Goal: Information Seeking & Learning: Learn about a topic

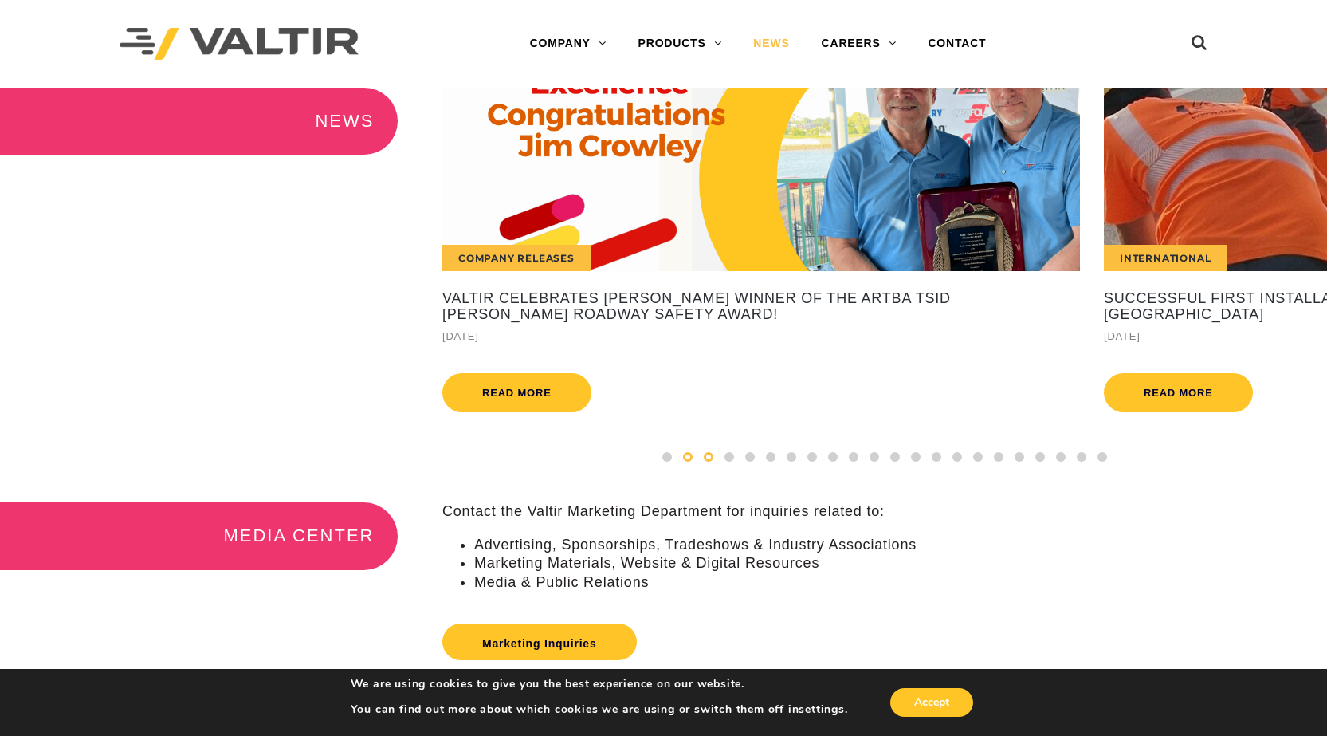
click at [711, 461] on span at bounding box center [709, 457] width 10 height 10
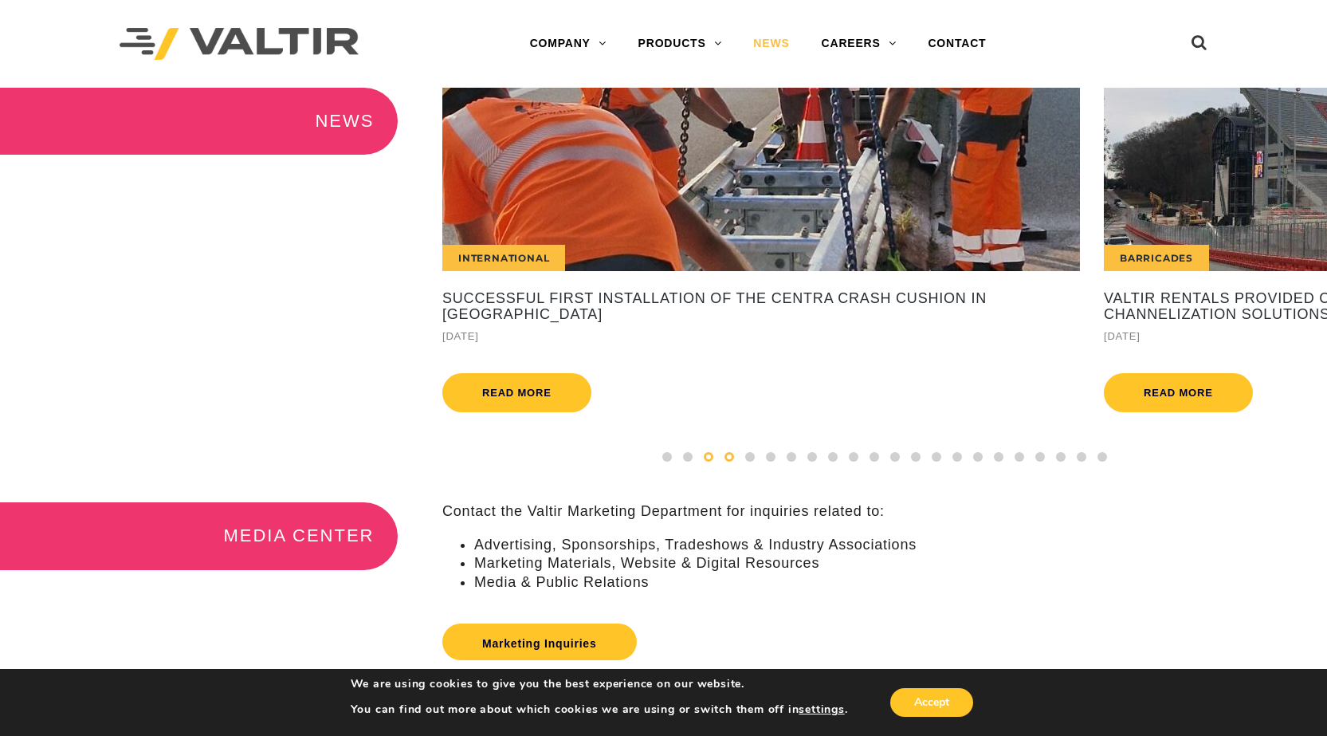
click at [727, 461] on span at bounding box center [729, 457] width 10 height 10
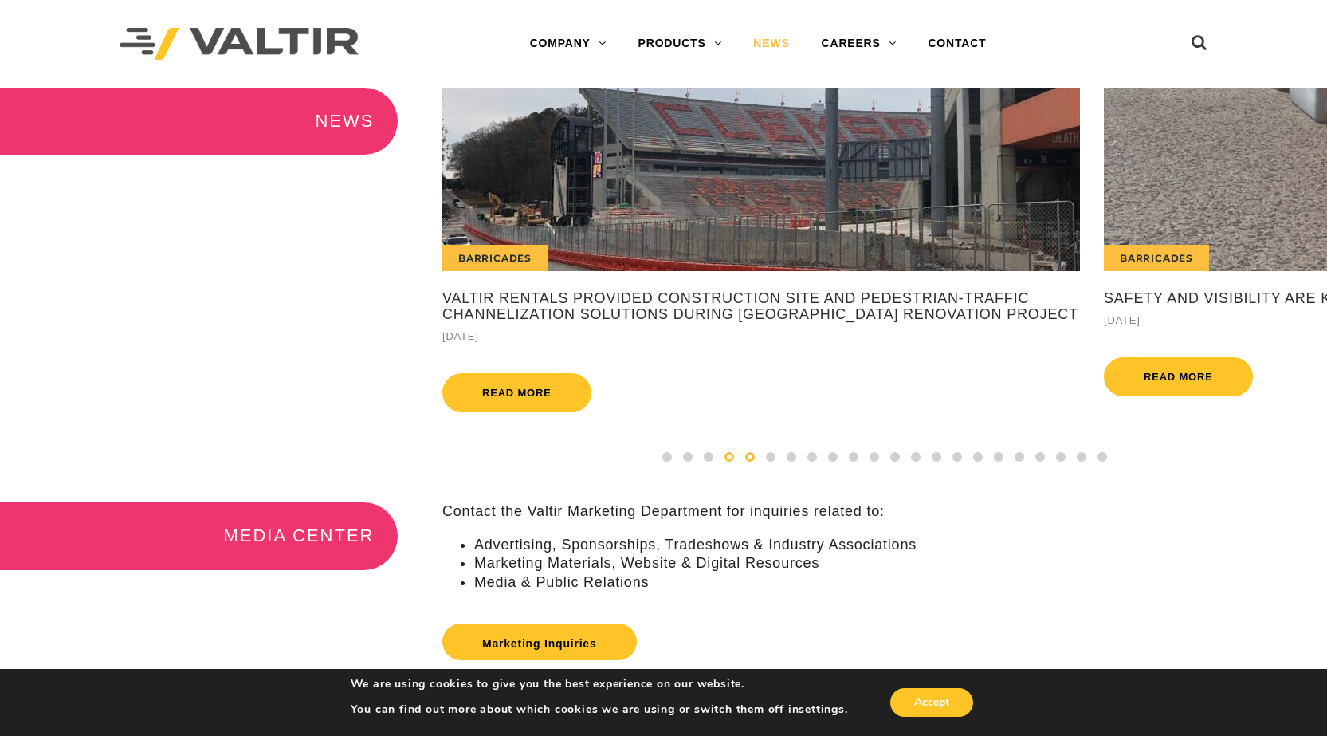
click at [750, 461] on span at bounding box center [750, 457] width 10 height 10
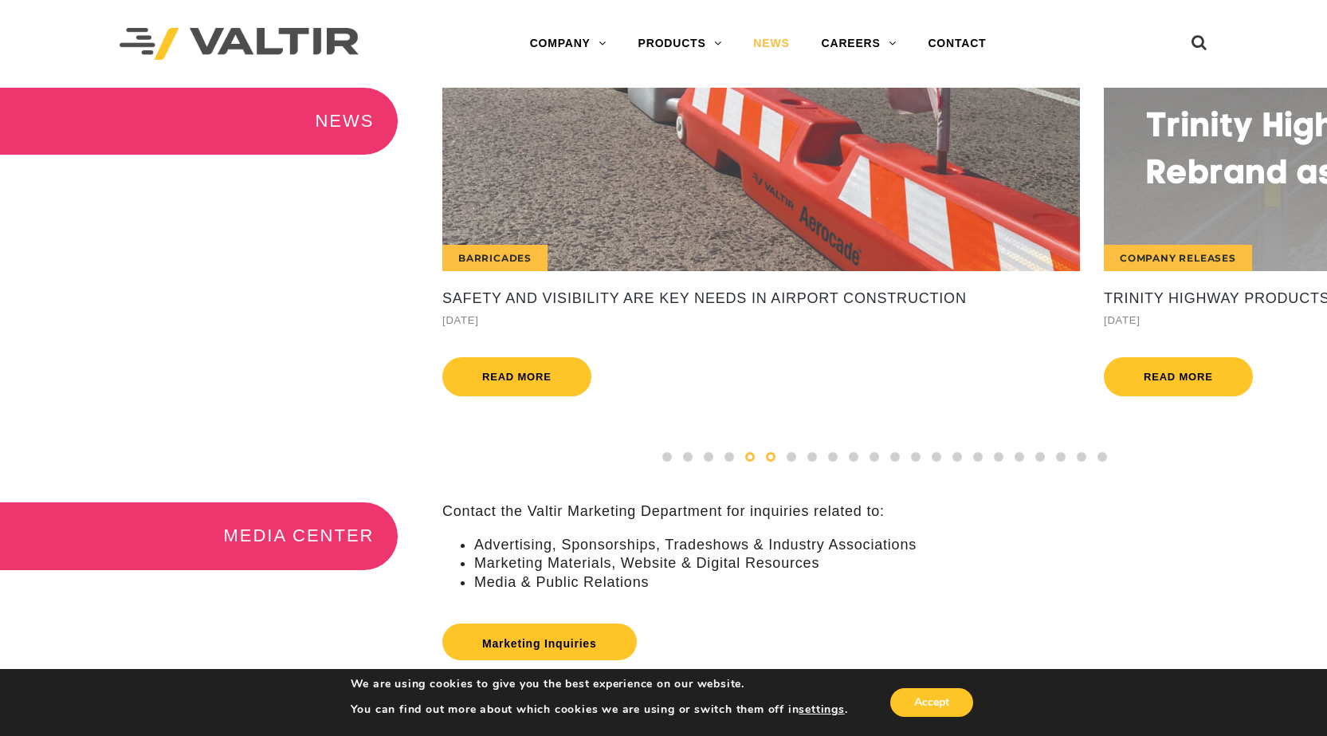
click at [764, 465] on div at bounding box center [770, 457] width 21 height 18
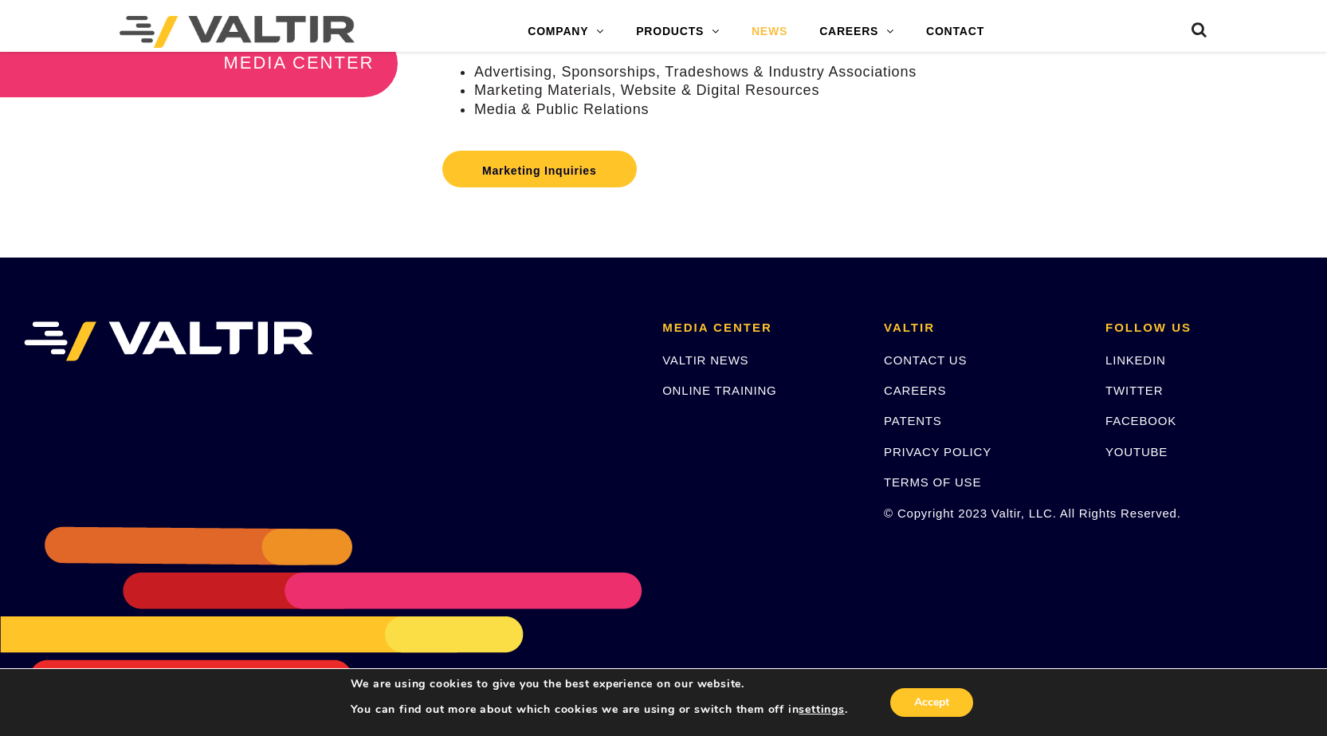
scroll to position [489, 0]
click at [925, 424] on link "PATENTS" at bounding box center [913, 421] width 58 height 14
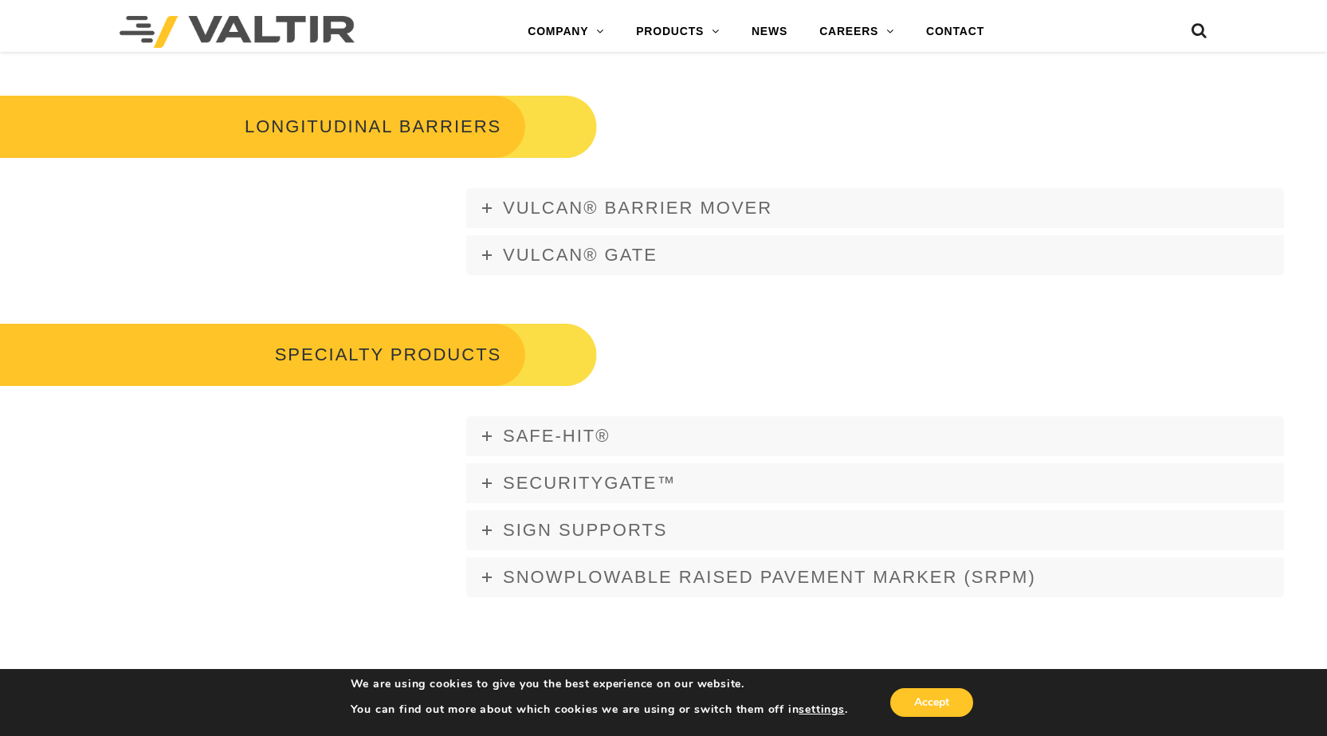
scroll to position [2232, 0]
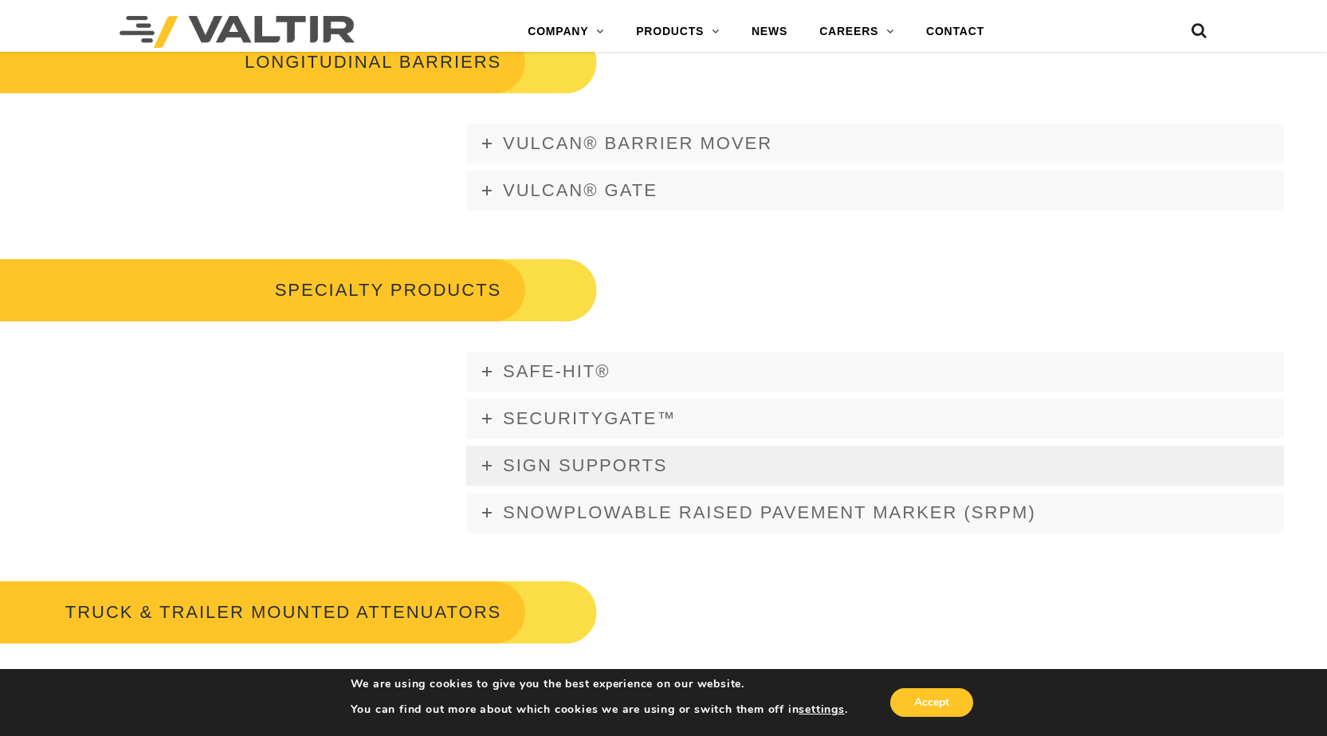
click at [492, 464] on link "SIGN SUPPORTS" at bounding box center [875, 466] width 818 height 40
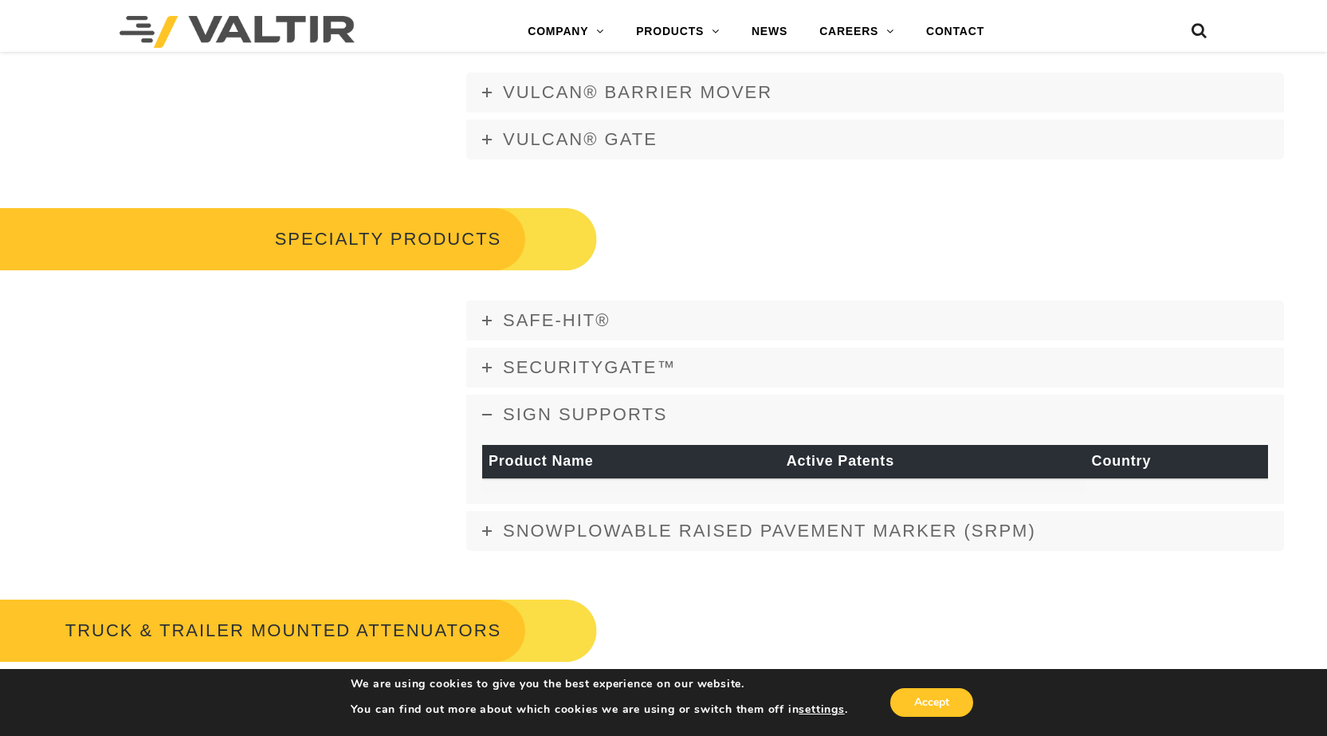
scroll to position [2311, 0]
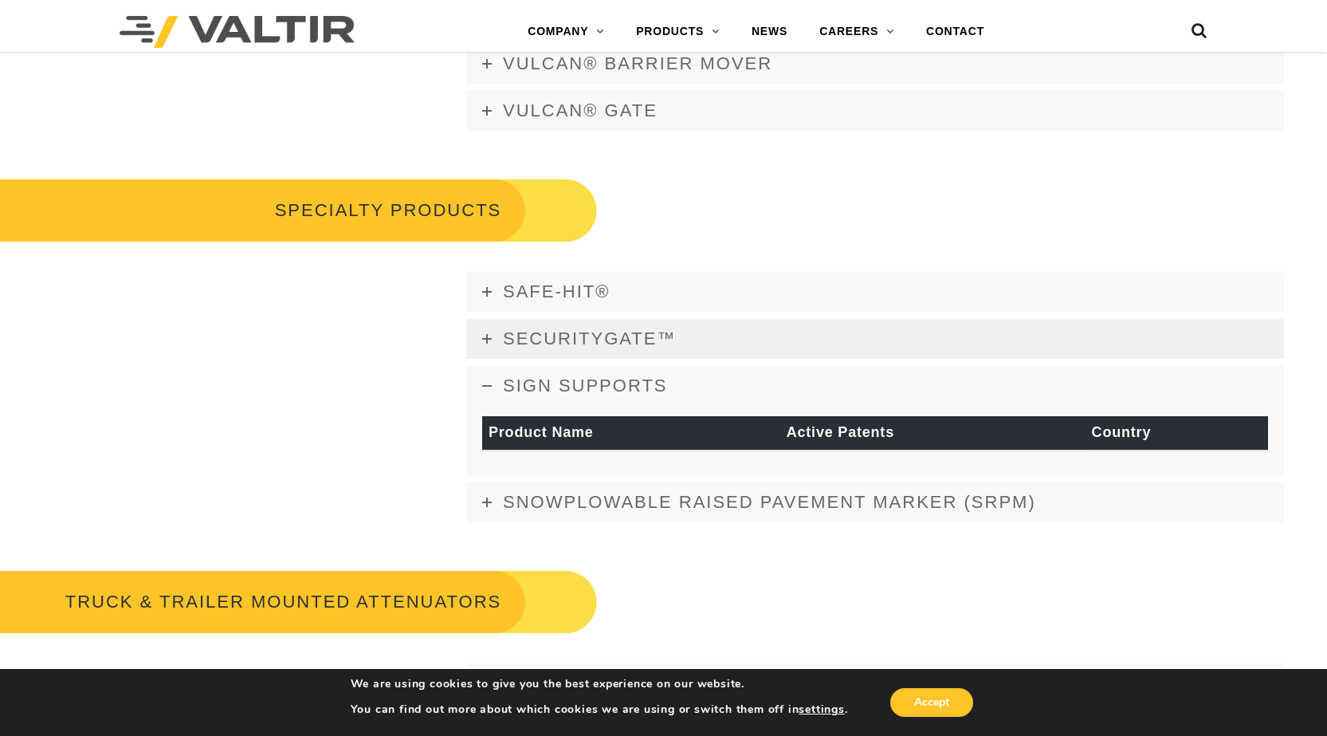
click at [487, 339] on icon at bounding box center [487, 339] width 10 height 10
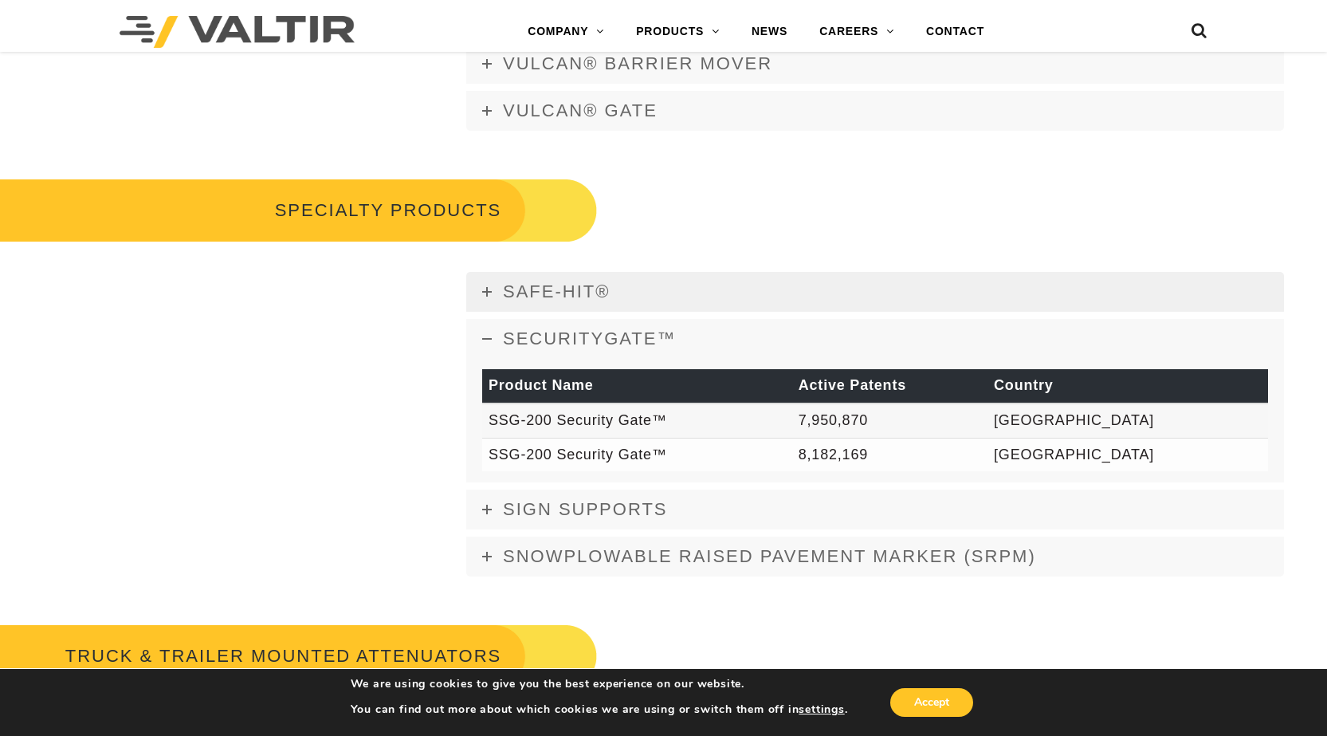
click at [486, 292] on icon at bounding box center [487, 292] width 10 height 10
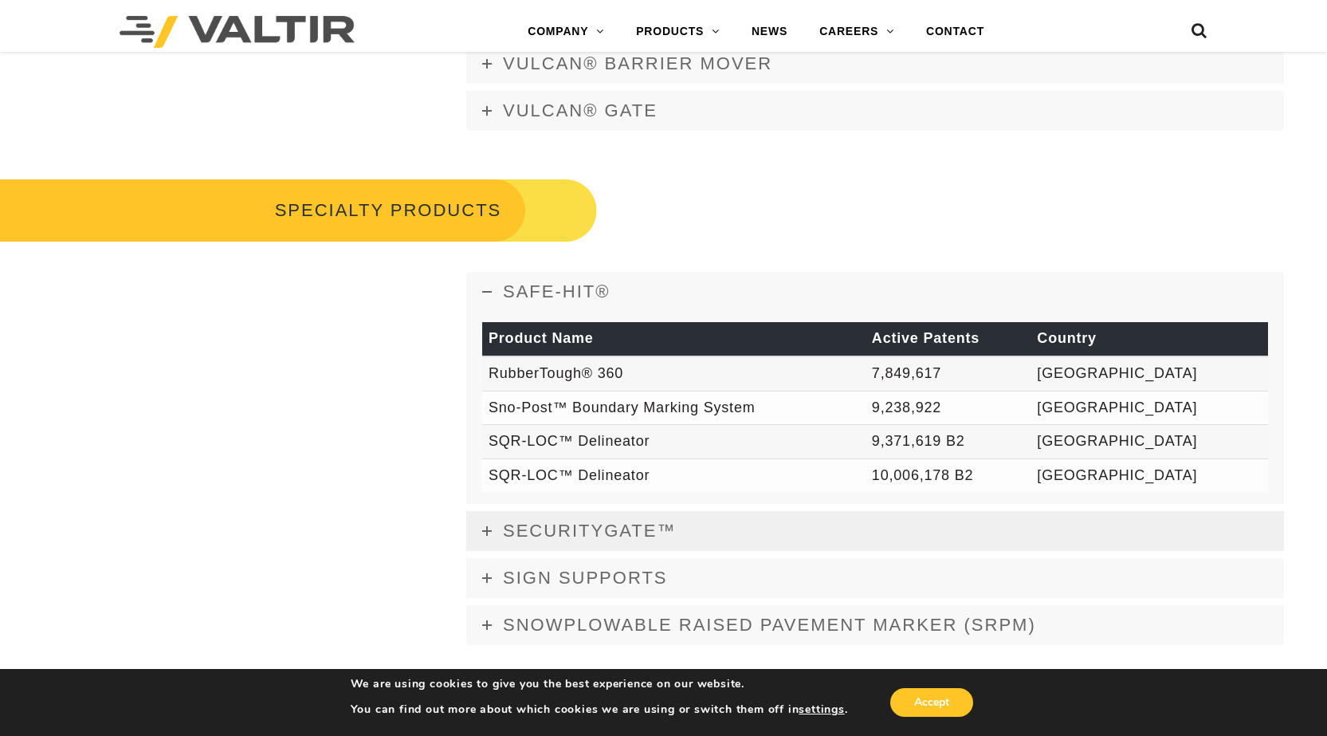
click at [485, 536] on link "SecurityGate™" at bounding box center [875, 531] width 818 height 40
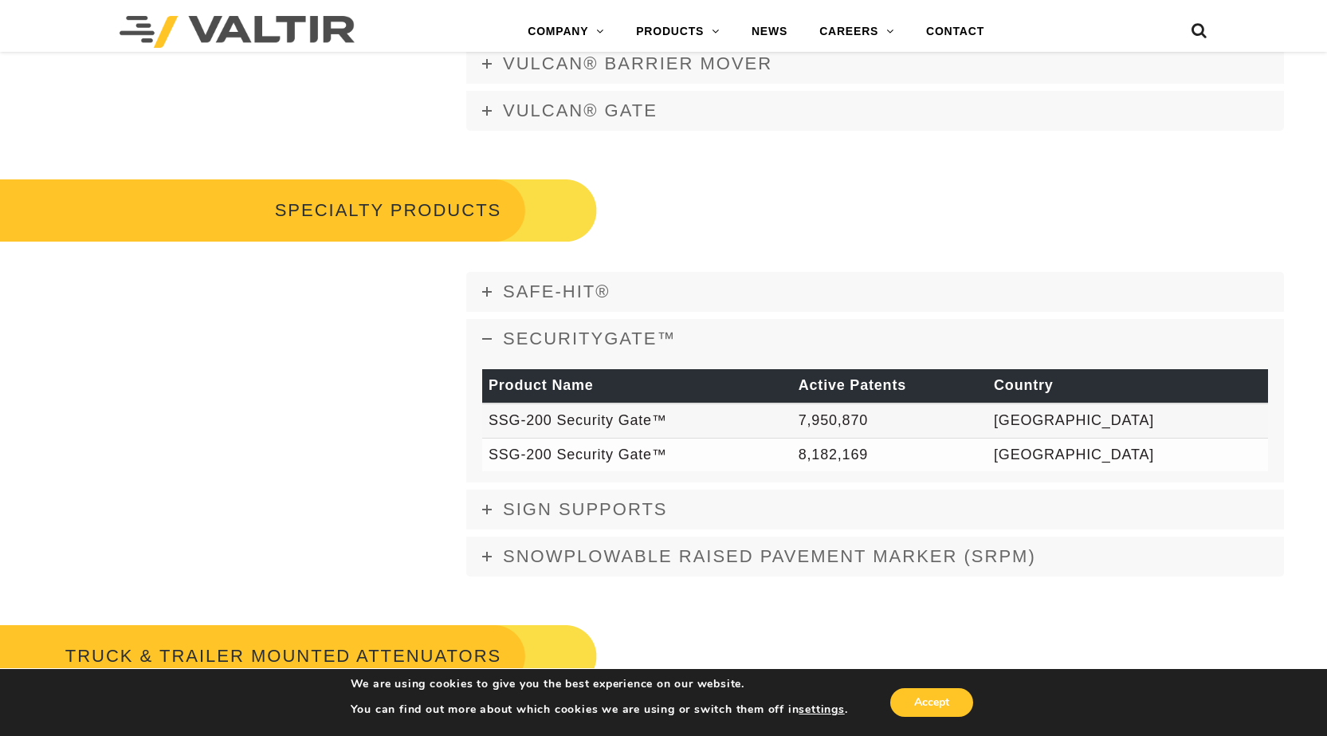
click at [1203, 30] on icon at bounding box center [1200, 34] width 16 height 24
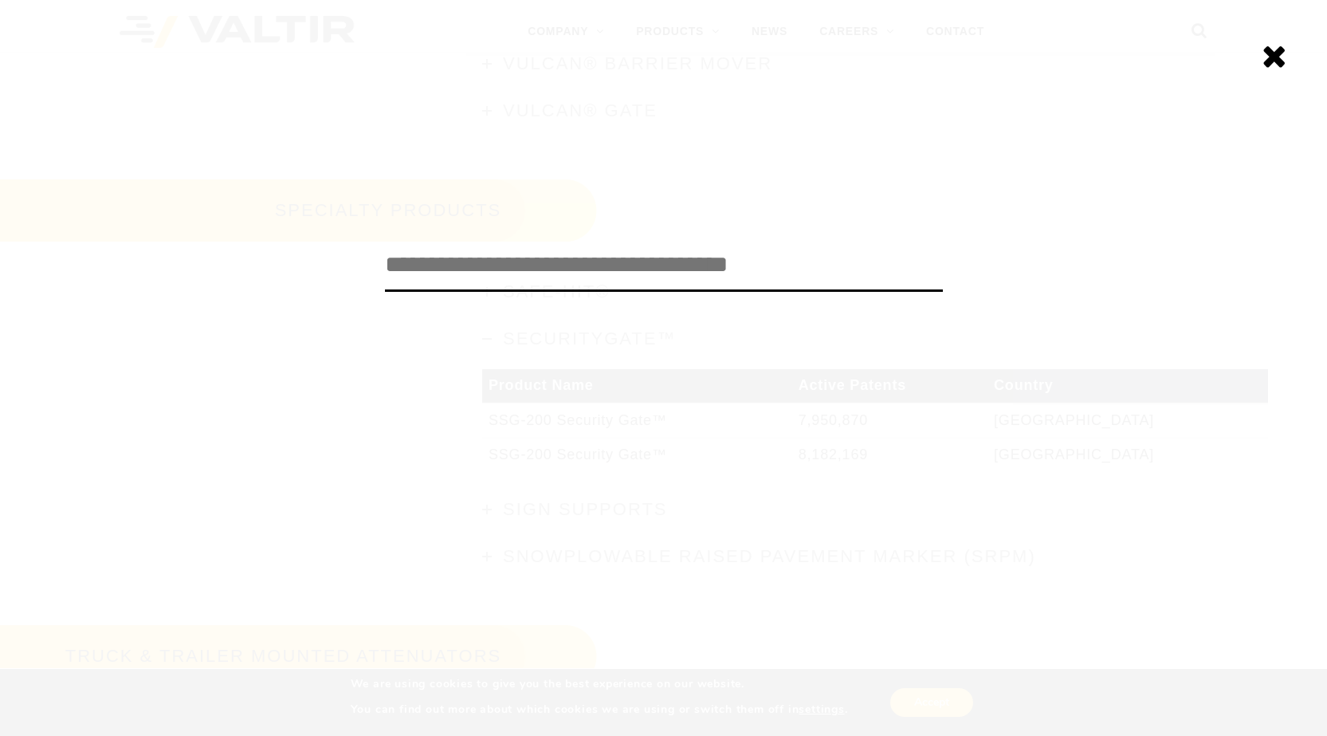
click at [733, 269] on input "search" at bounding box center [664, 265] width 558 height 53
click input "******" at bounding box center [0, 0] width 0 height 0
type input "**********"
click input "******" at bounding box center [0, 0] width 0 height 0
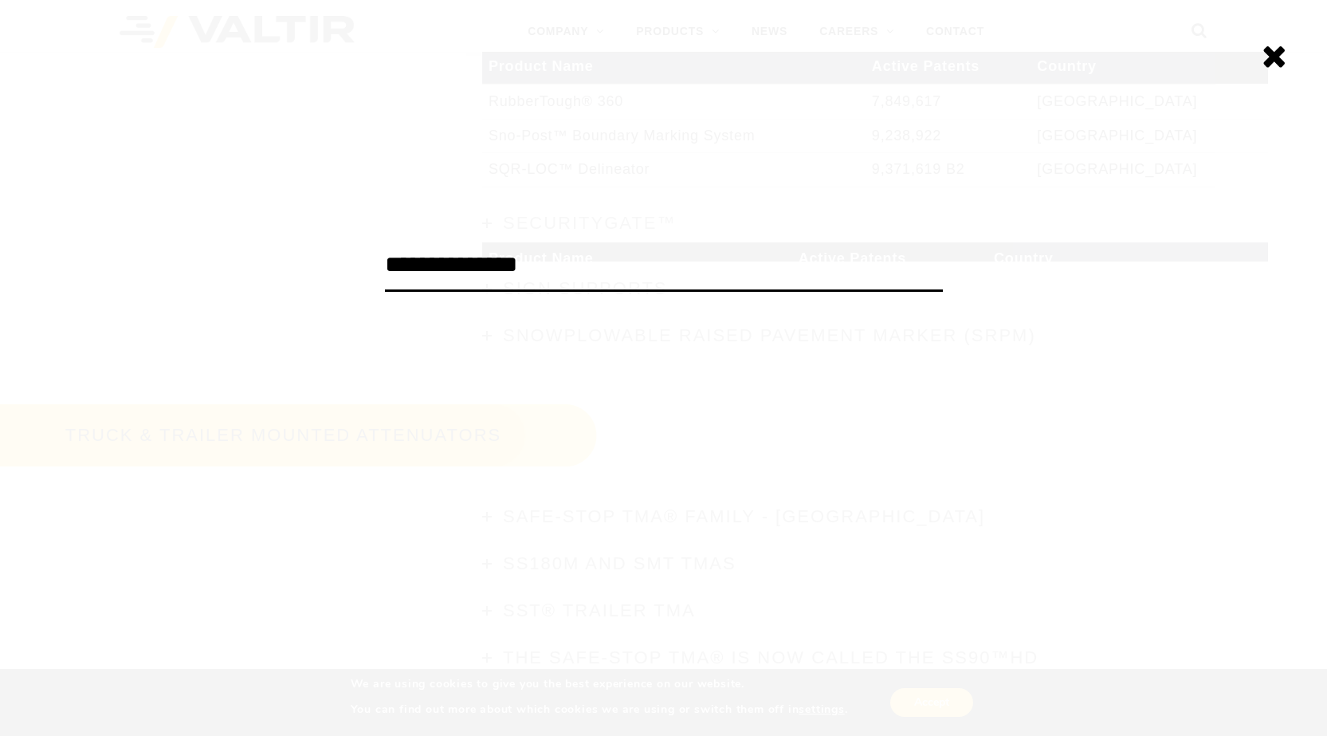
scroll to position [2436, 0]
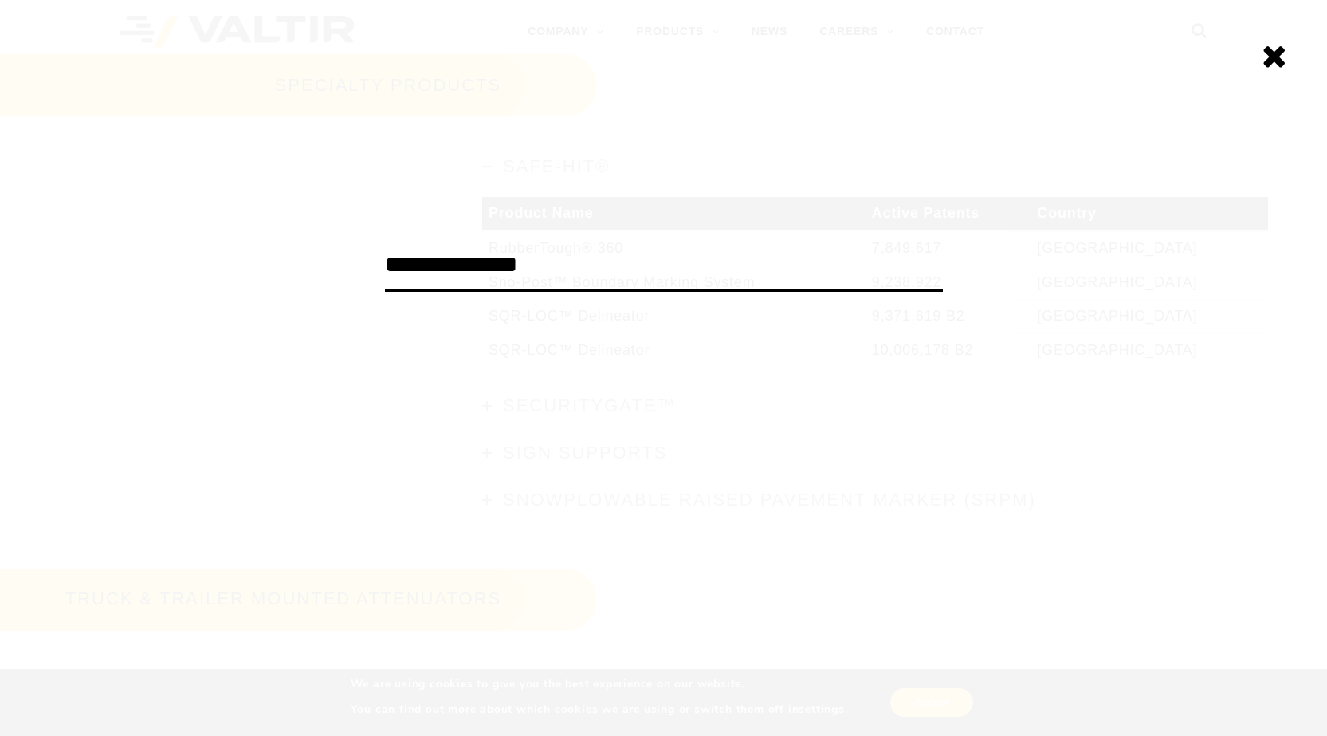
click at [364, 454] on div "**********" at bounding box center [663, 368] width 1327 height 736
click at [1266, 59] on icon at bounding box center [1275, 56] width 26 height 32
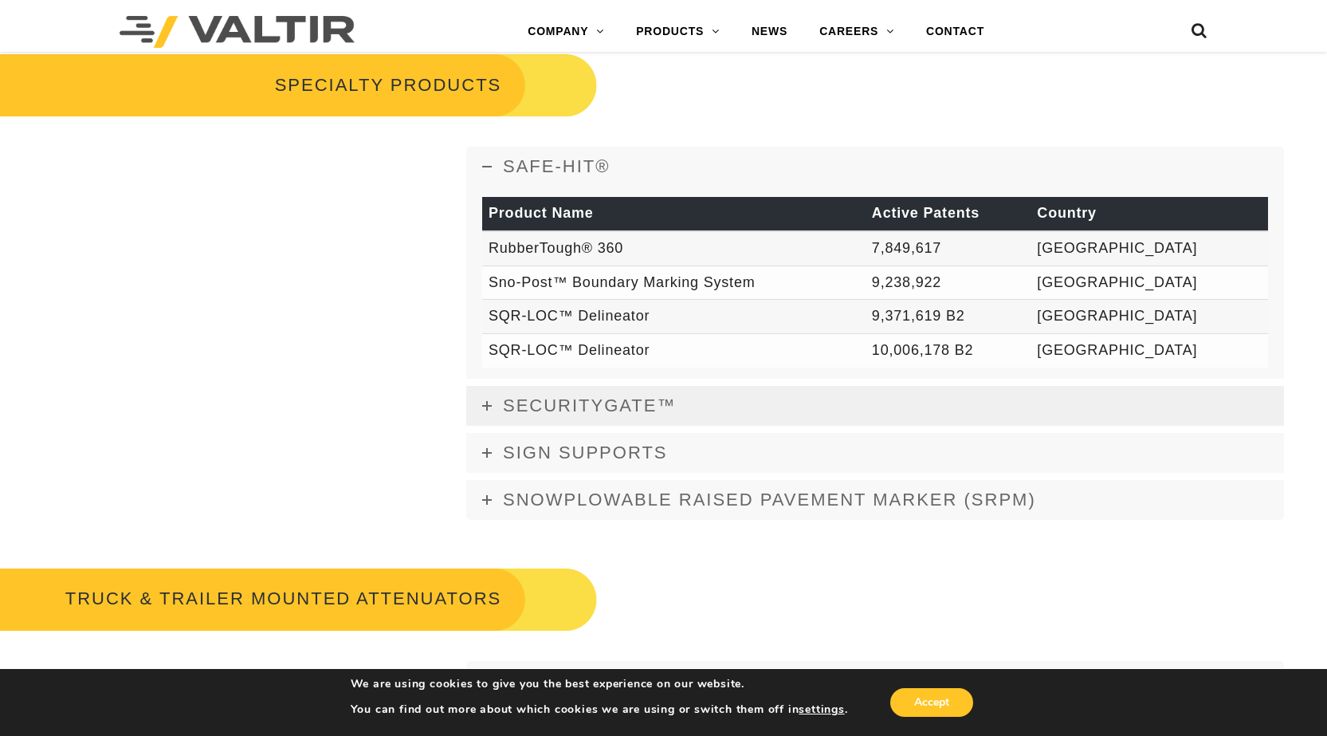
click at [584, 414] on span "SecurityGate™" at bounding box center [590, 405] width 174 height 20
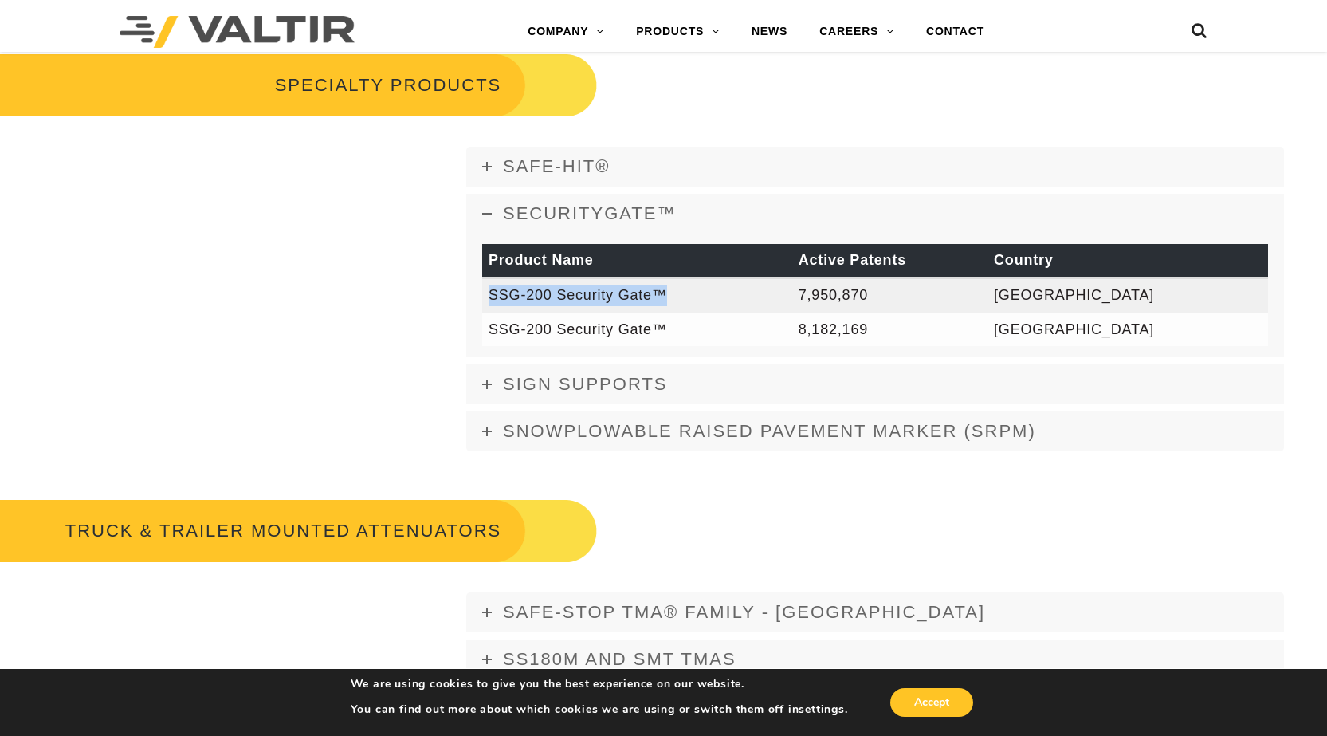
drag, startPoint x: 485, startPoint y: 292, endPoint x: 671, endPoint y: 290, distance: 186.5
click at [671, 290] on td "SSG-200 Security Gate™" at bounding box center [637, 295] width 310 height 34
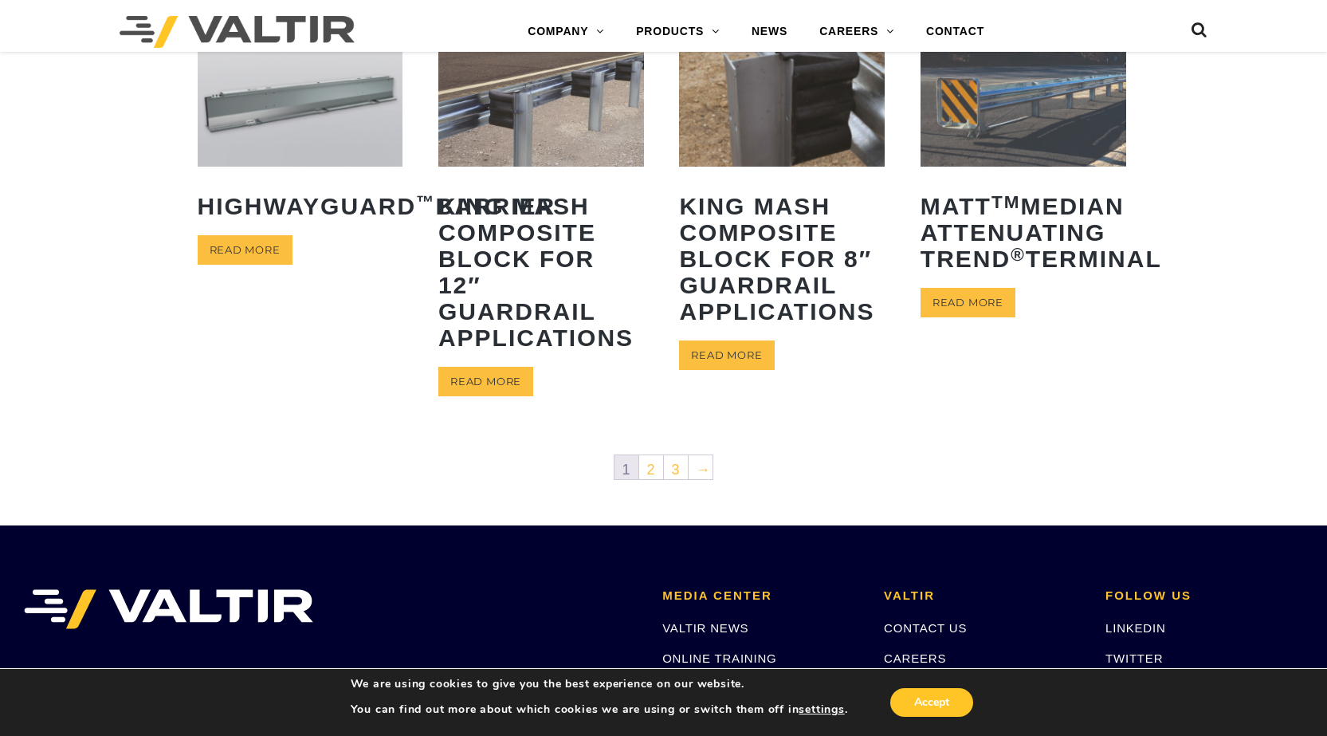
scroll to position [797, 0]
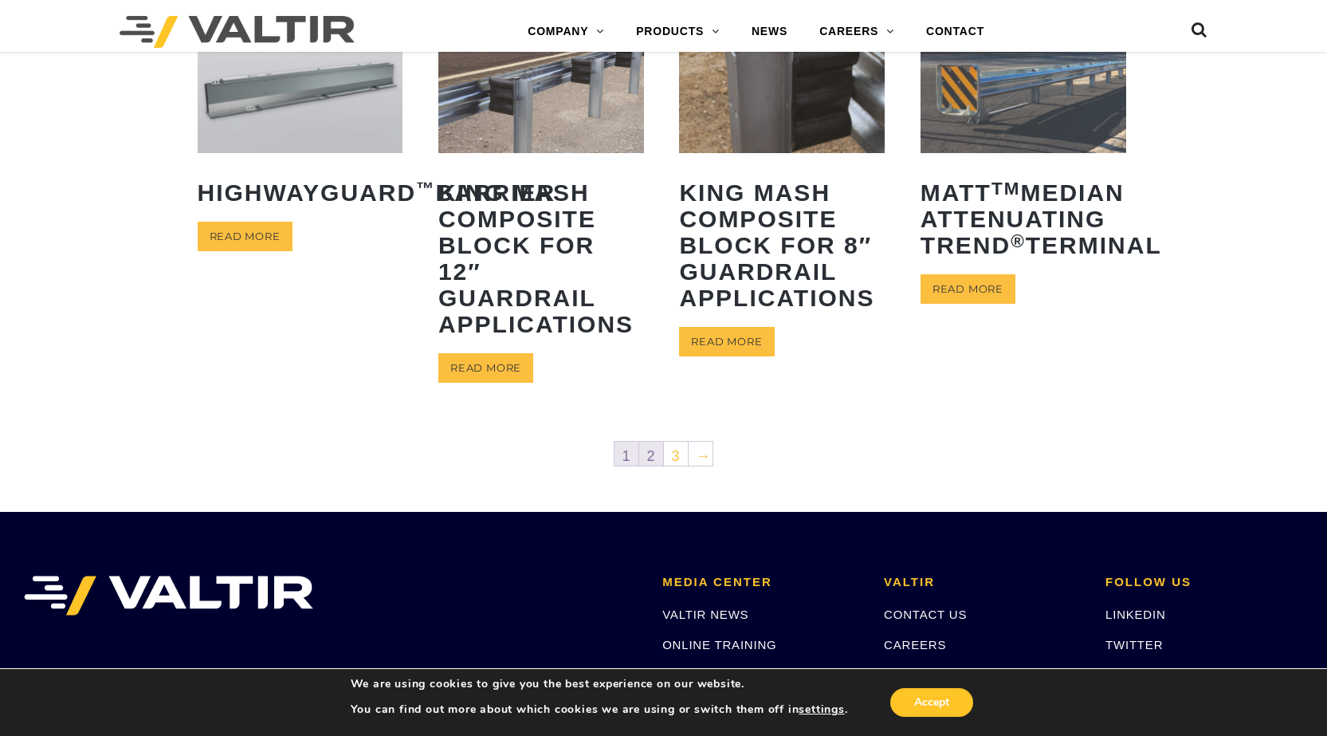
click at [643, 450] on link "2" at bounding box center [651, 454] width 24 height 24
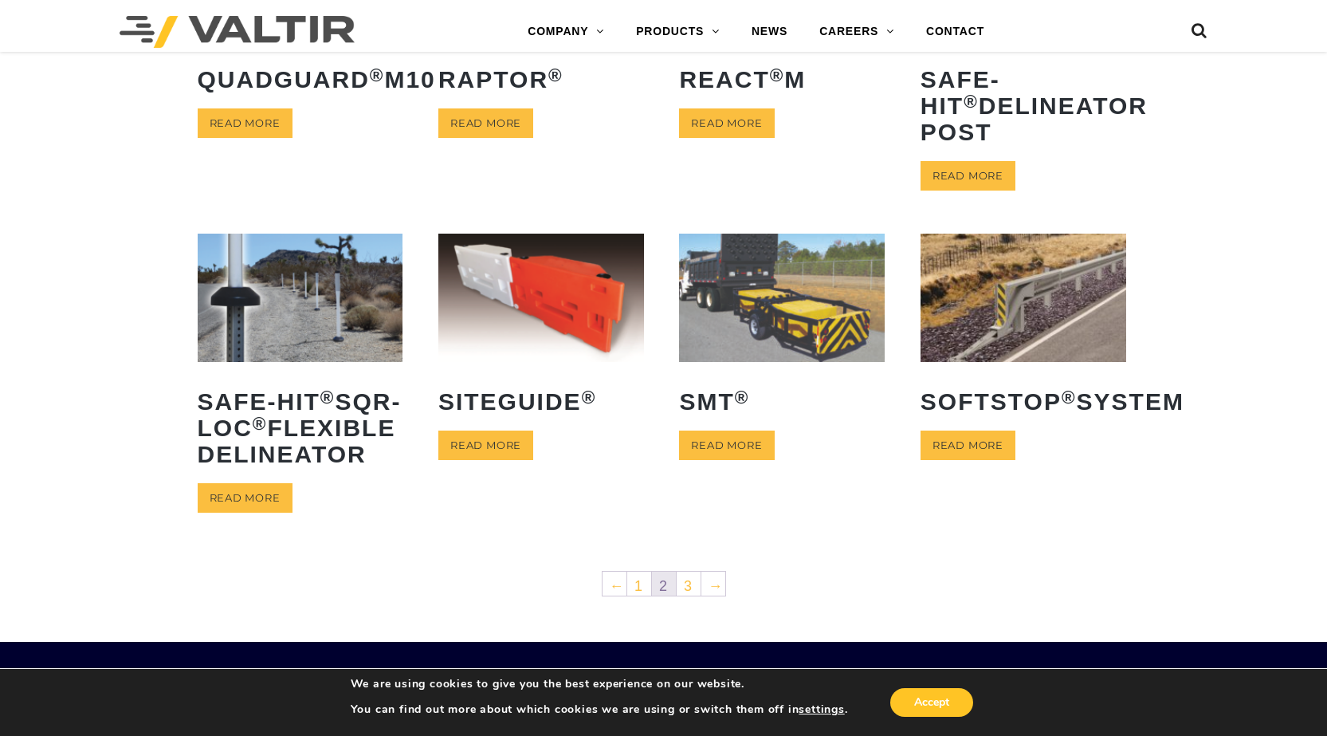
scroll to position [558, 0]
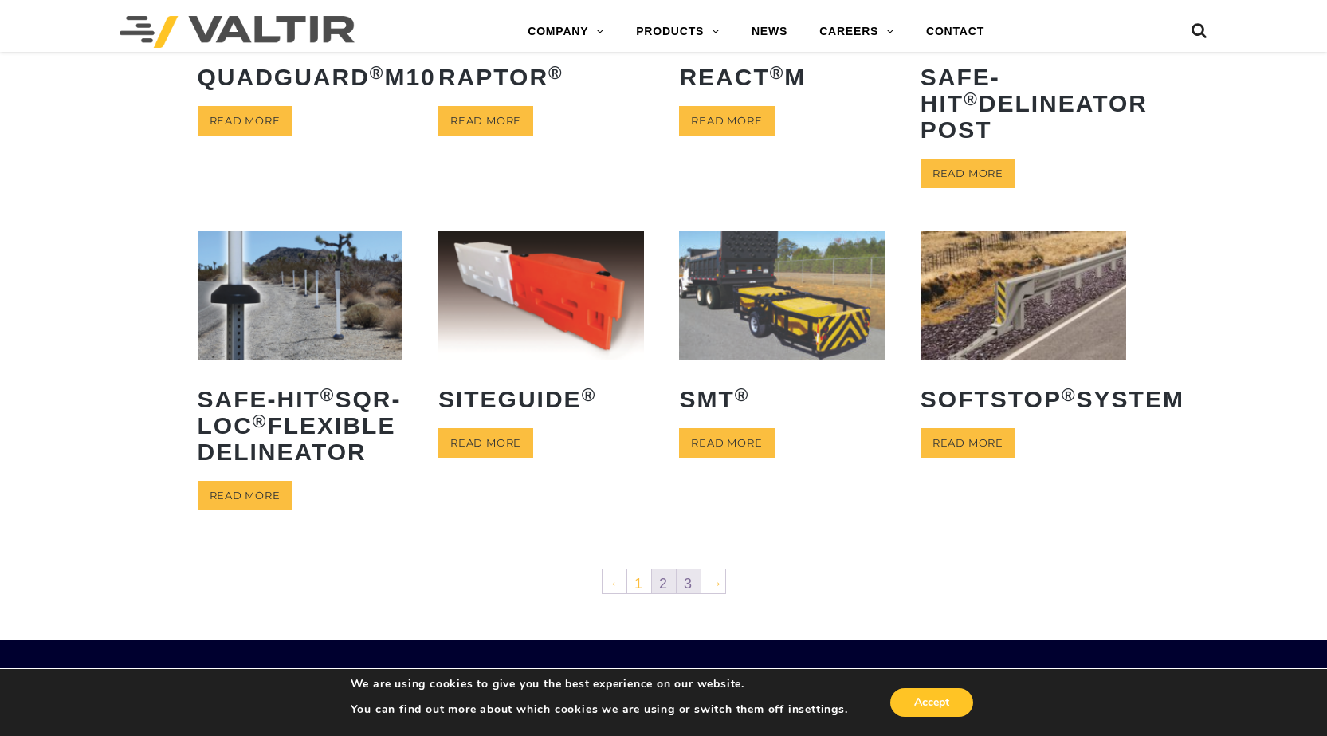
click at [689, 593] on link "3" at bounding box center [689, 581] width 24 height 24
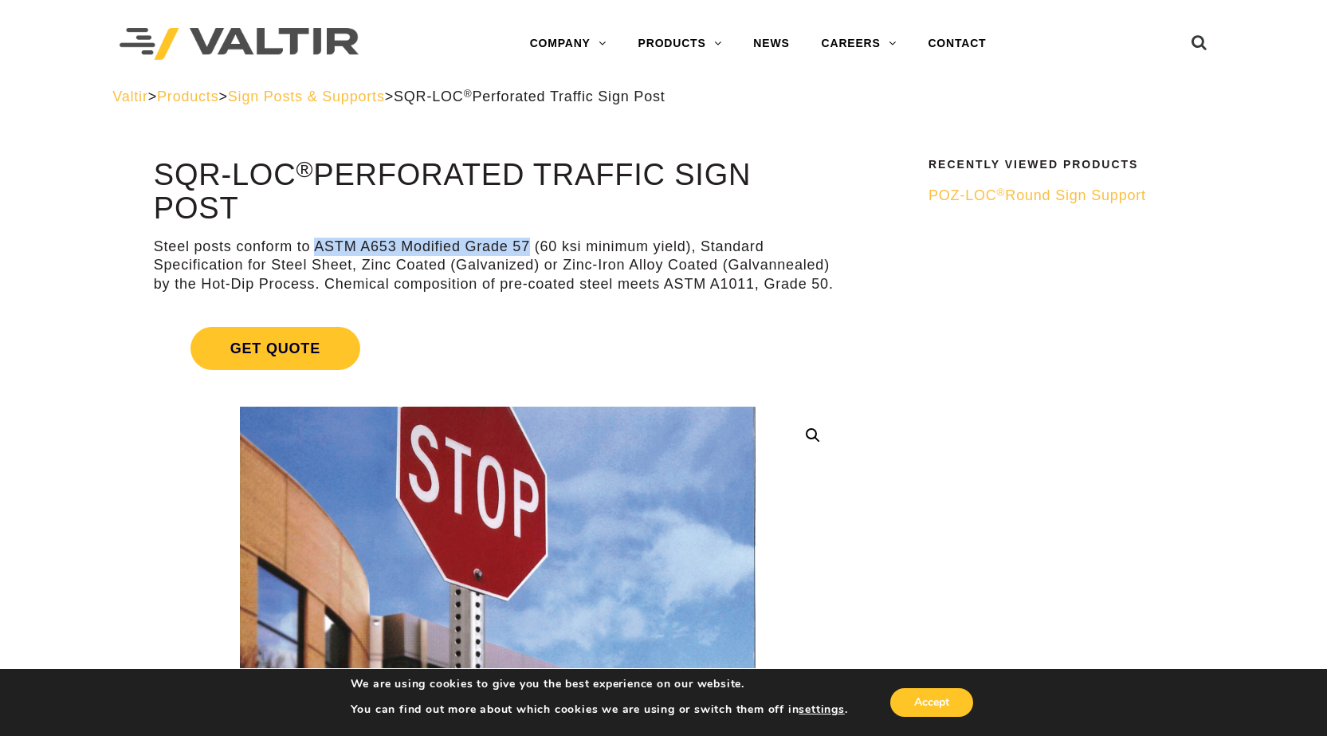
drag, startPoint x: 316, startPoint y: 249, endPoint x: 528, endPoint y: 244, distance: 211.3
click at [528, 244] on p "Steel posts conform to ASTM A653 Modified Grade 57 (60 ksi minimum yield), Stan…" at bounding box center [498, 266] width 688 height 56
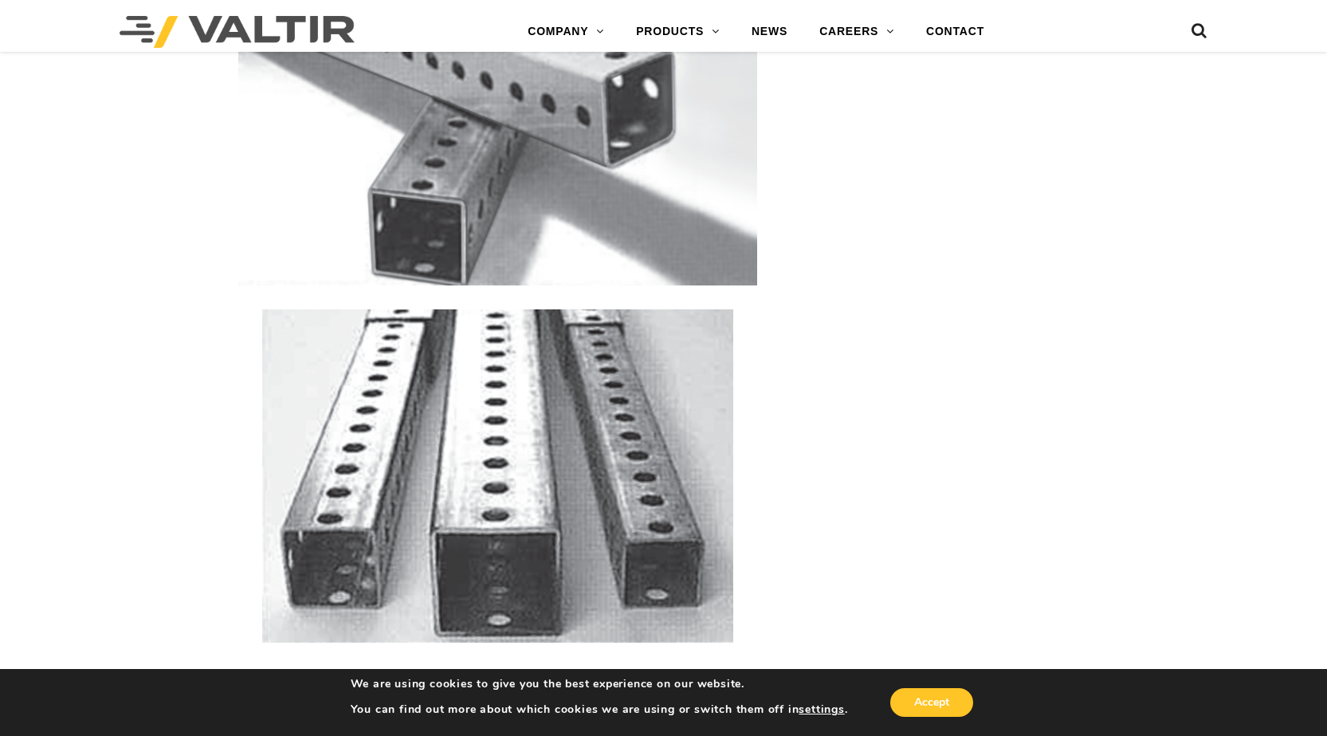
scroll to position [2789, 0]
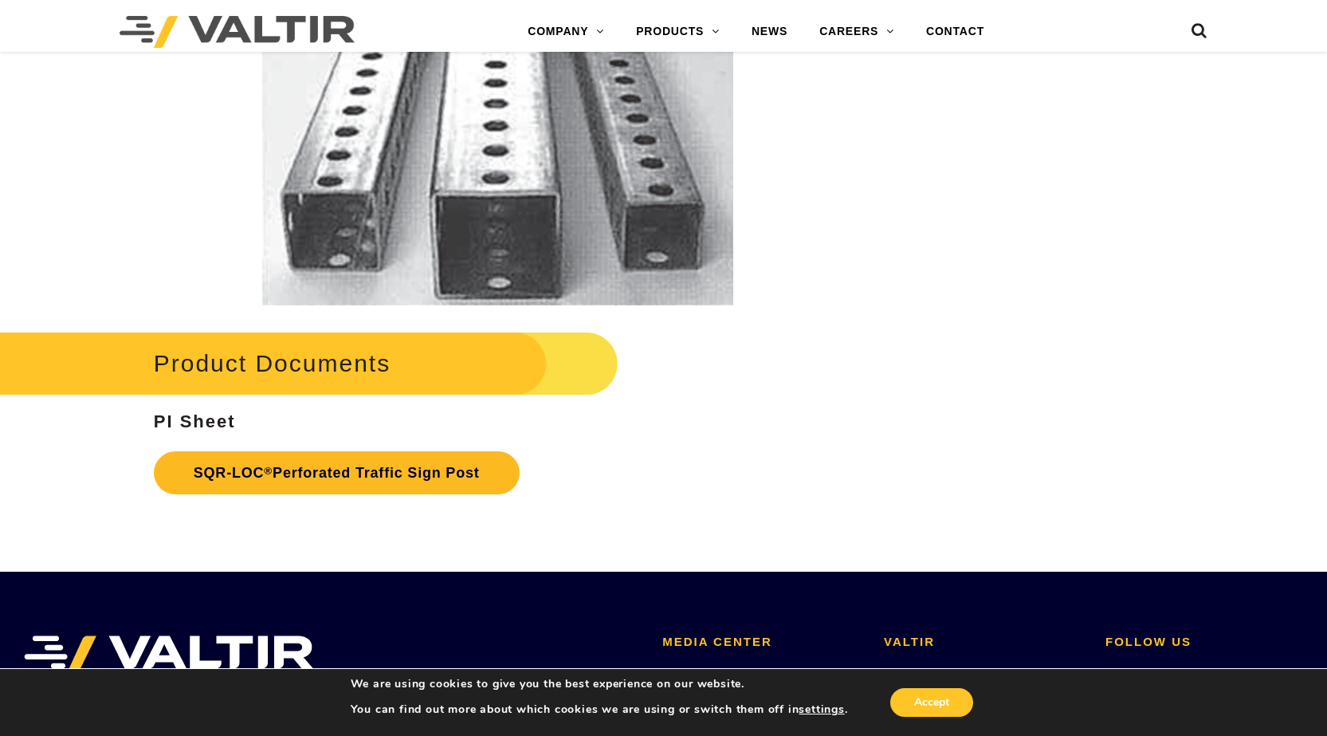
click at [245, 472] on link "SQR-LOC ® Perforated Traffic Sign Post" at bounding box center [337, 472] width 366 height 43
